Goal: Check status: Check status

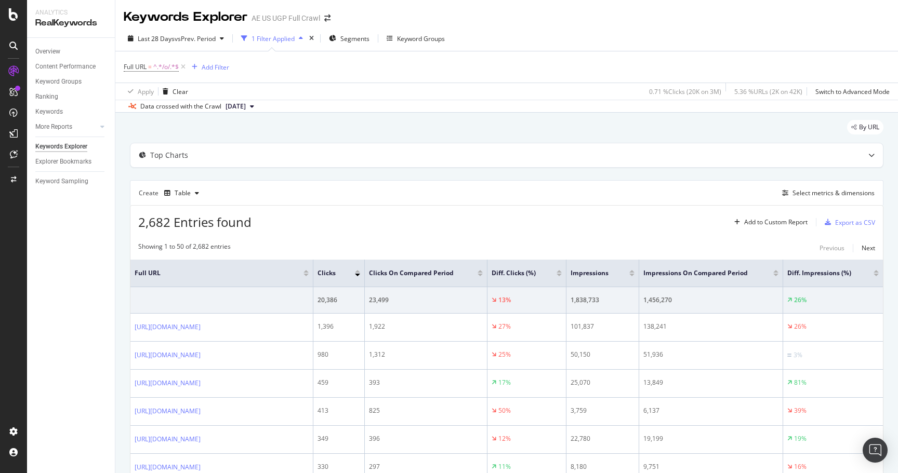
scroll to position [70, 0]
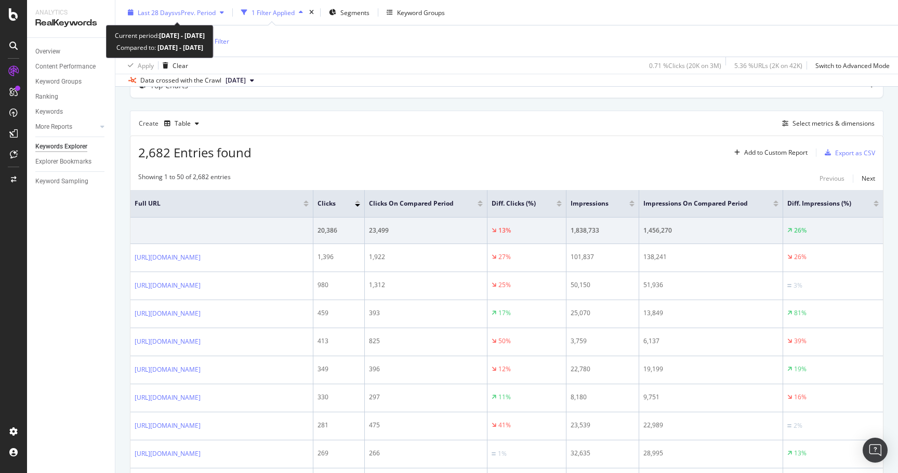
click at [181, 10] on span "vs Prev. Period" at bounding box center [195, 12] width 41 height 9
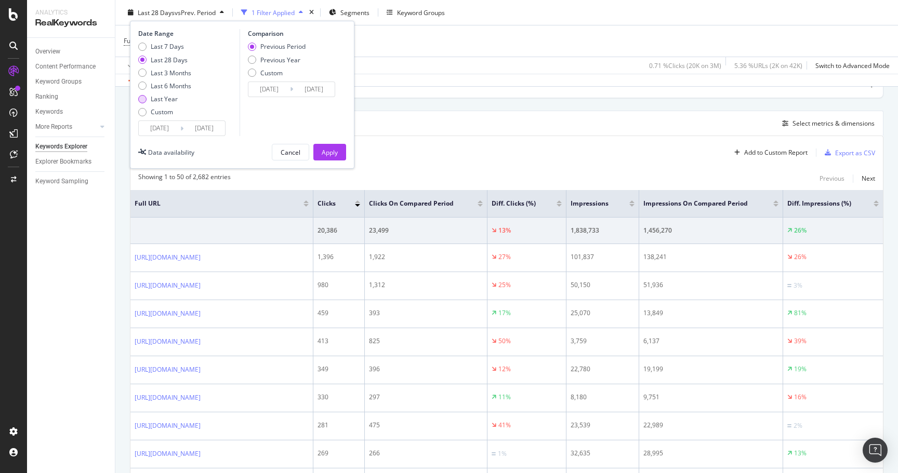
click at [174, 100] on div "Last Year" at bounding box center [164, 99] width 27 height 9
type input "[DATE]"
click at [324, 152] on div "Apply" at bounding box center [330, 152] width 16 height 9
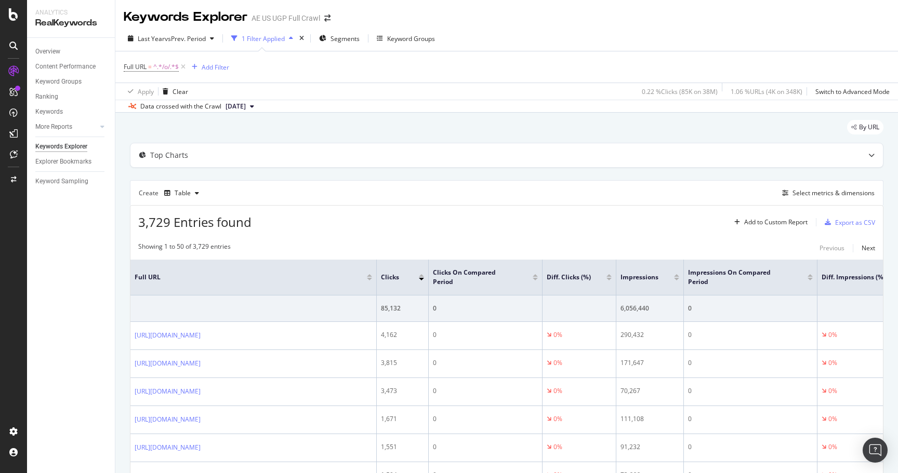
click at [314, 134] on div "By URL" at bounding box center [506, 131] width 753 height 23
